Goal: Information Seeking & Learning: Check status

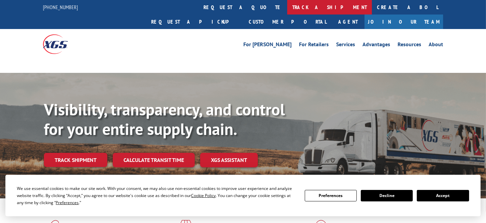
click at [287, 6] on link "track a shipment" at bounding box center [329, 7] width 85 height 15
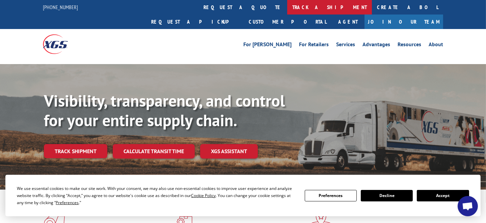
click at [287, 8] on link "track a shipment" at bounding box center [329, 7] width 85 height 15
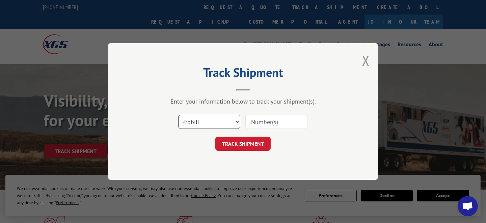
click at [237, 121] on select "Select category... Probill BOL PO" at bounding box center [209, 122] width 62 height 14
select select "po"
click at [178, 115] on select "Select category... Probill BOL PO" at bounding box center [209, 122] width 62 height 14
click at [255, 120] on input at bounding box center [276, 122] width 62 height 14
paste input "4801177420/415099"
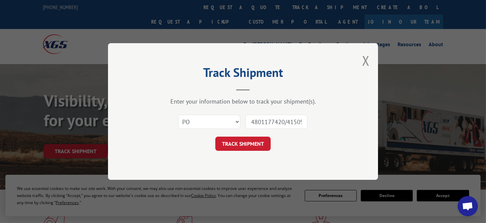
scroll to position [0, 4]
type input "4801177420/415099"
click at [253, 148] on button "TRACK SHIPMENT" at bounding box center [242, 144] width 55 height 14
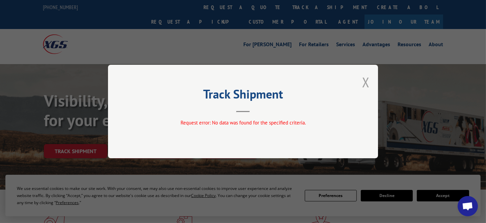
click at [366, 81] on button "Close modal" at bounding box center [365, 82] width 7 height 18
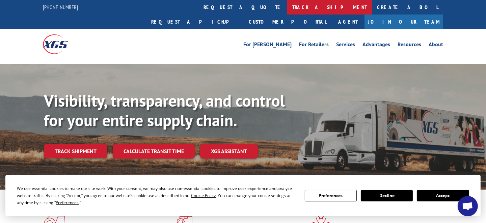
click at [287, 4] on link "track a shipment" at bounding box center [329, 7] width 85 height 15
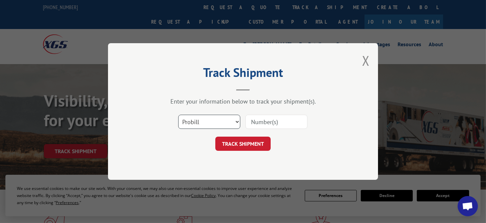
click at [233, 121] on select "Select category... Probill BOL PO" at bounding box center [209, 122] width 62 height 14
click at [366, 61] on button "Close modal" at bounding box center [365, 61] width 7 height 18
